Goal: Task Accomplishment & Management: Use online tool/utility

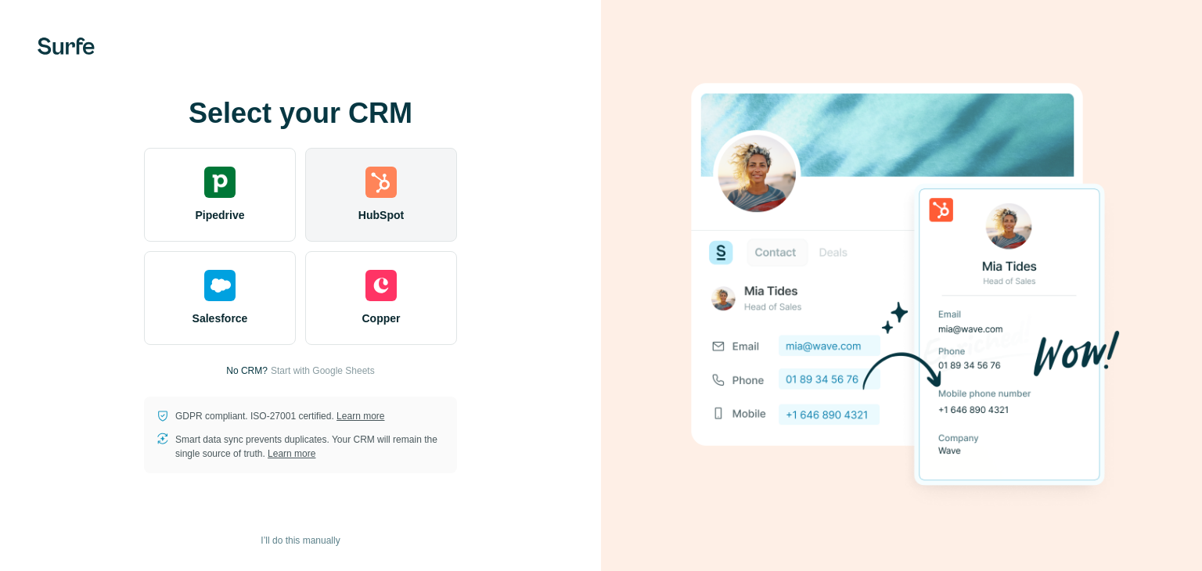
click at [362, 201] on div "HubSpot" at bounding box center [381, 195] width 152 height 94
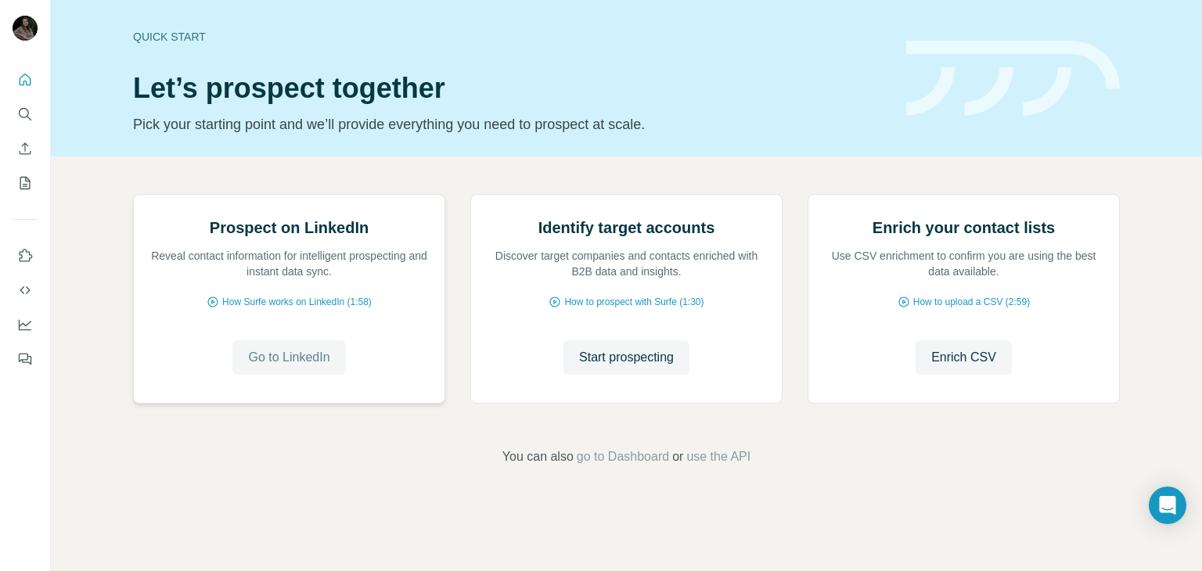
click at [290, 367] on span "Go to LinkedIn" at bounding box center [288, 357] width 81 height 19
